Goal: Task Accomplishment & Management: Use online tool/utility

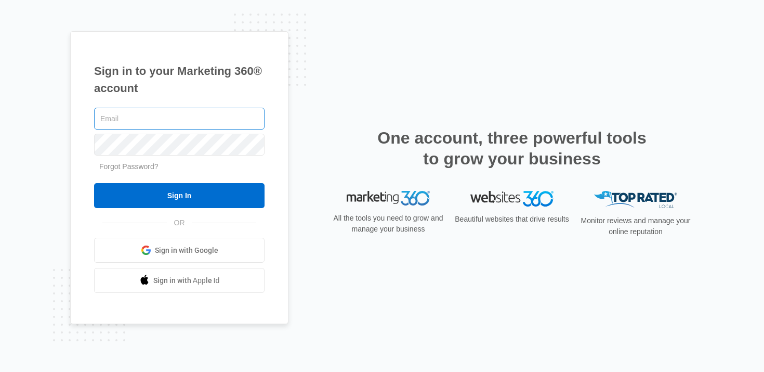
type input "[PERSON_NAME][EMAIL_ADDRESS][PERSON_NAME][DOMAIN_NAME]"
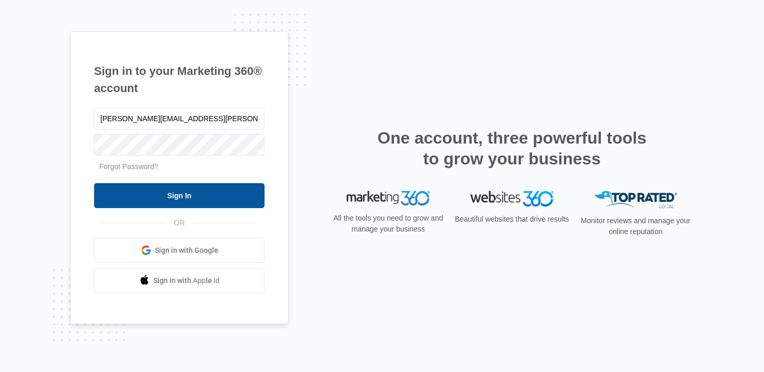
click at [184, 192] on input "Sign In" at bounding box center [179, 195] width 170 height 25
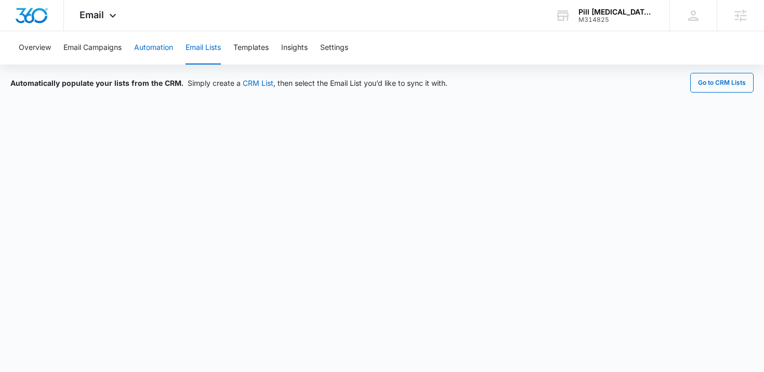
click at [151, 48] on button "Automation" at bounding box center [153, 47] width 39 height 33
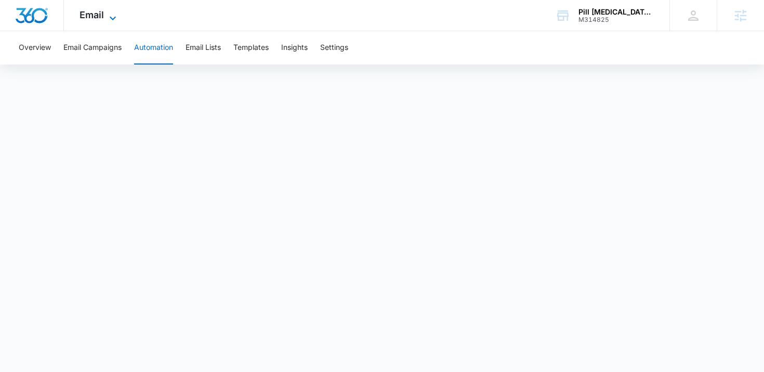
click at [88, 16] on span "Email" at bounding box center [92, 14] width 24 height 11
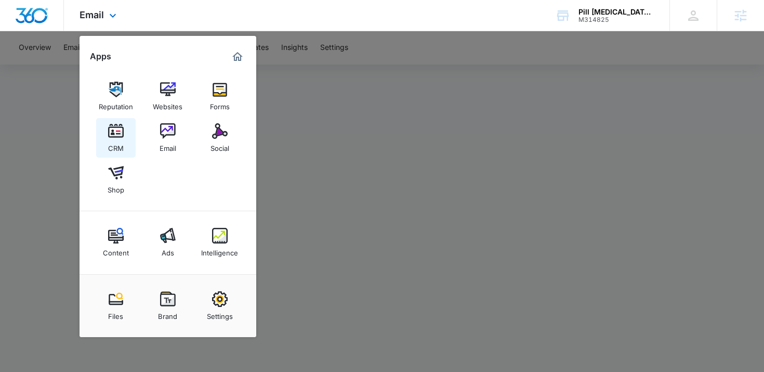
click at [118, 141] on div "CRM" at bounding box center [116, 146] width 16 height 14
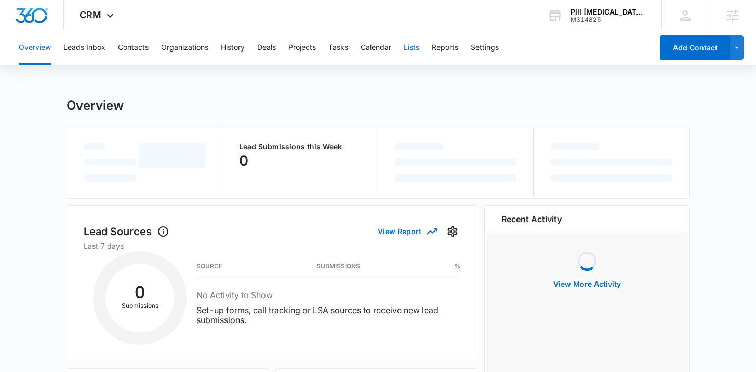
click at [418, 52] on button "Lists" at bounding box center [412, 47] width 16 height 33
